Goal: Information Seeking & Learning: Learn about a topic

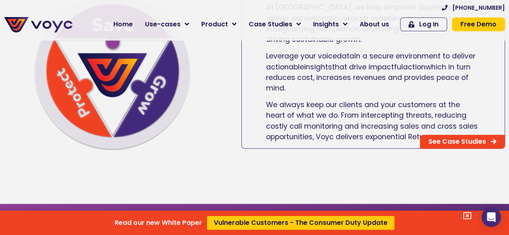
scroll to position [428, 0]
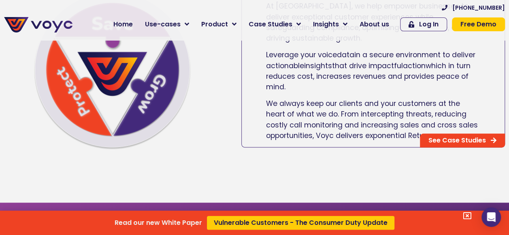
click at [461, 141] on div "Read our new White Paper Vulnerable Customers - The Consumer Duty Update" at bounding box center [254, 117] width 509 height 235
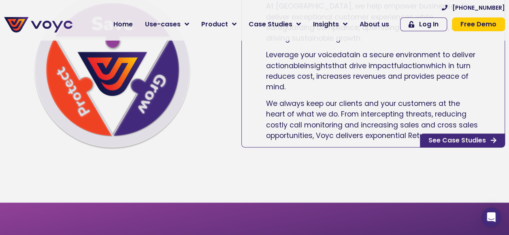
click at [461, 141] on span "See Case Studies" at bounding box center [458, 140] width 58 height 6
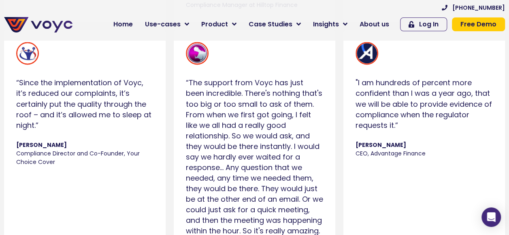
scroll to position [646, 0]
